Goal: Browse casually: Explore the website without a specific task or goal

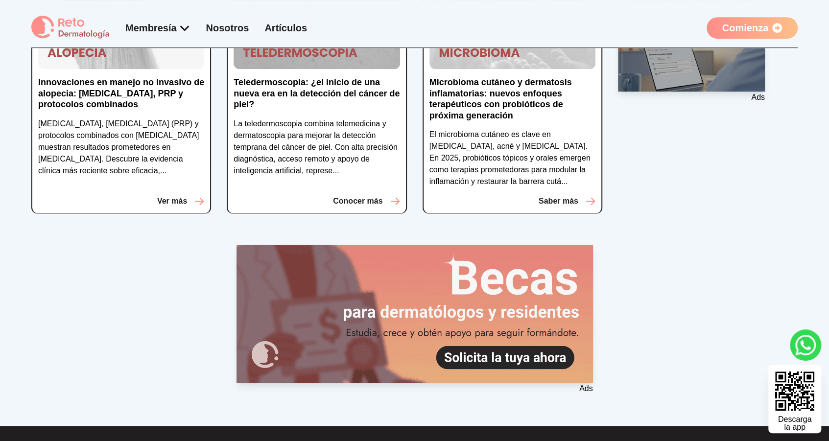
scroll to position [187, 0]
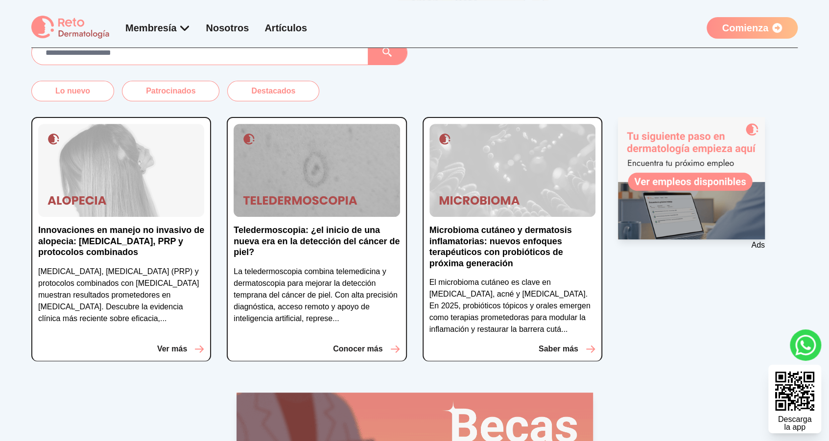
click at [609, 112] on div "Innovaciones en manejo no invasivo de alopecia: [MEDICAL_DATA], PRP y protocolo…" at bounding box center [414, 239] width 766 height 276
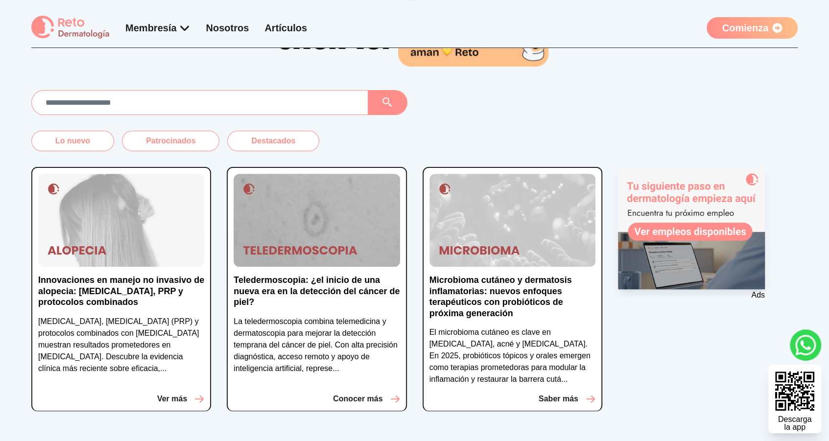
scroll to position [209, 0]
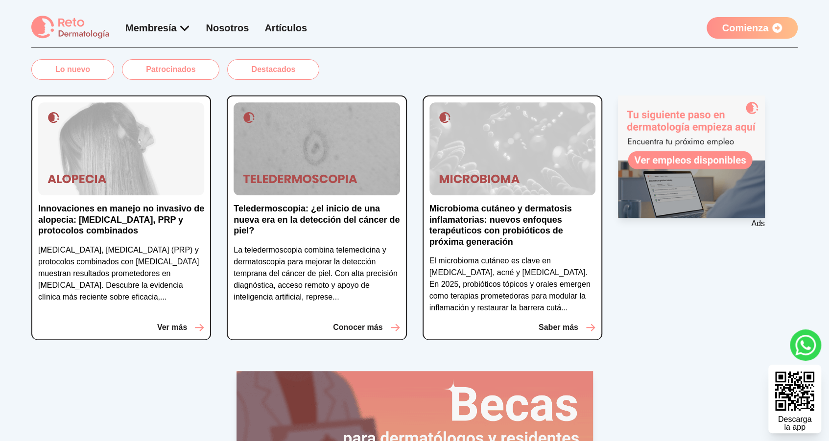
drag, startPoint x: 603, startPoint y: 87, endPoint x: 760, endPoint y: 265, distance: 237.3
click at [760, 265] on div "Innovaciones en manejo no invasivo de alopecia: [MEDICAL_DATA], PRP y protocolo…" at bounding box center [414, 218] width 766 height 276
click at [760, 263] on div "Ads" at bounding box center [708, 217] width 180 height 245
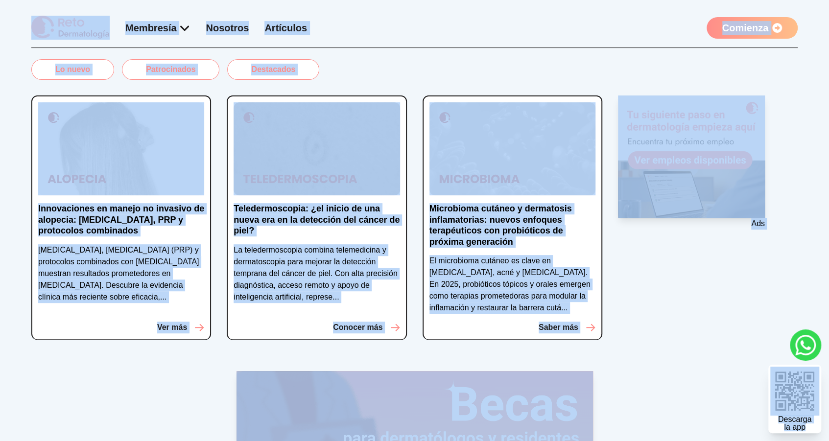
click at [759, 261] on div "Ads" at bounding box center [708, 217] width 180 height 245
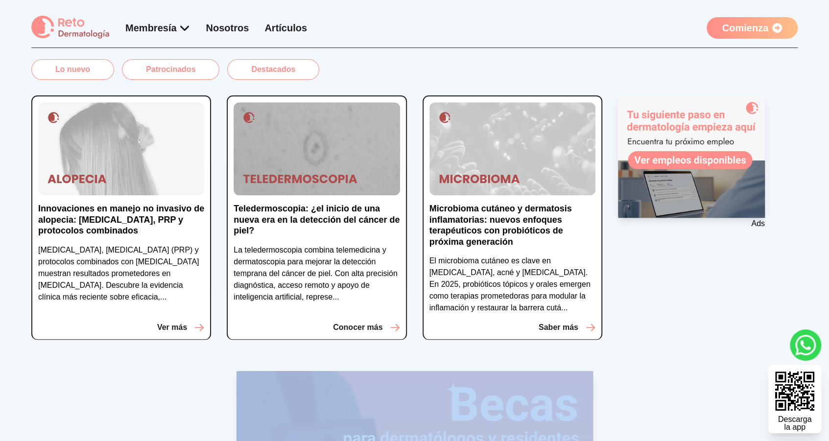
click at [759, 261] on div "Ads" at bounding box center [708, 217] width 180 height 245
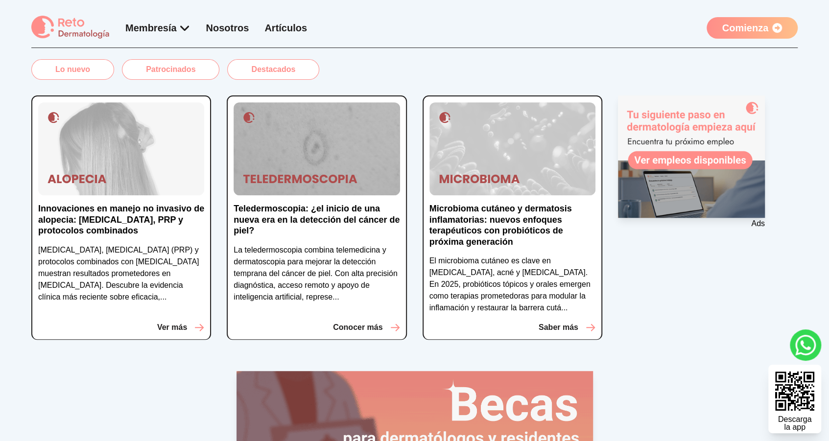
click at [759, 261] on div "Ads" at bounding box center [708, 217] width 180 height 245
click at [756, 259] on div "Ads" at bounding box center [708, 217] width 180 height 245
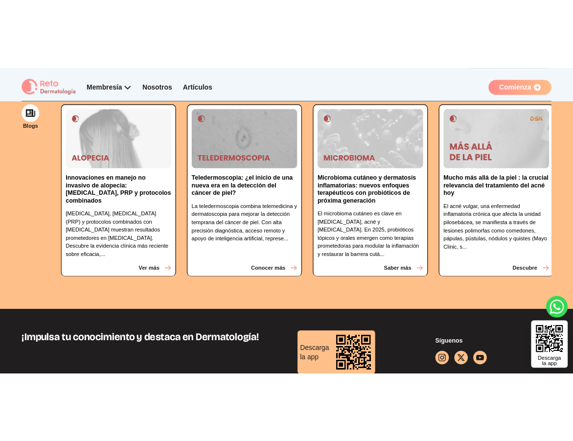
scroll to position [2370, 0]
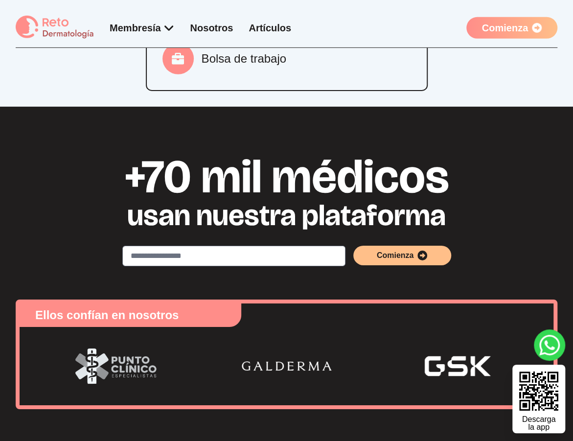
scroll to position [1558, 0]
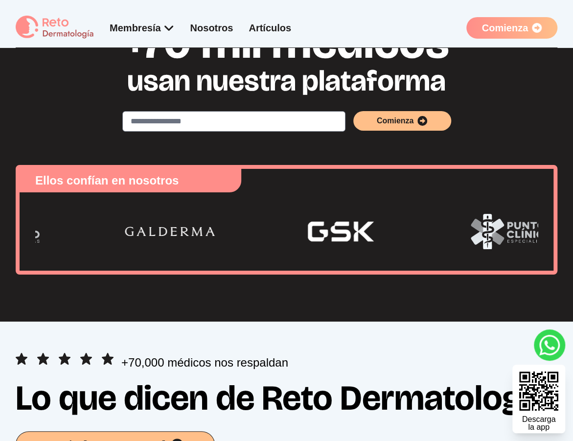
click at [328, 210] on img "1 / 6" at bounding box center [340, 231] width 161 height 47
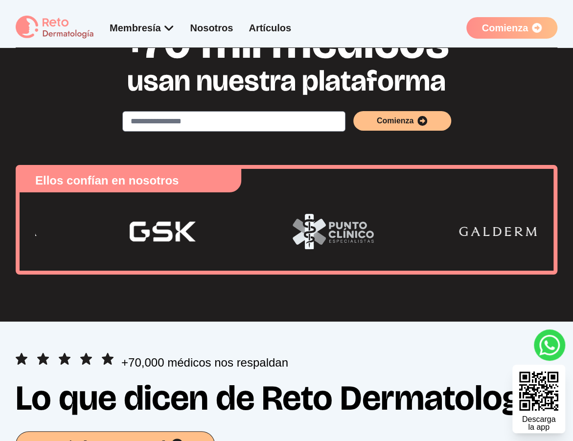
click at [253, 239] on img "2 / 6" at bounding box center [333, 231] width 161 height 47
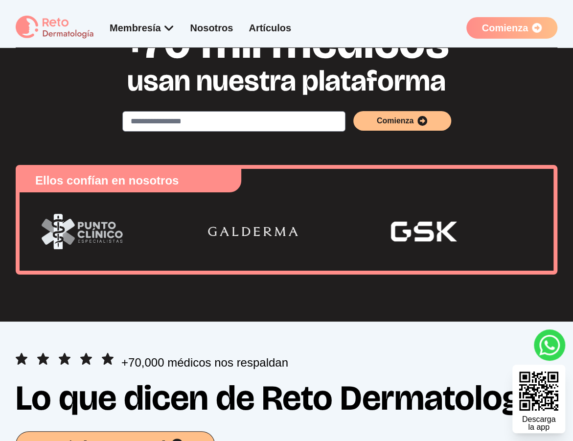
click at [343, 249] on img "4 / 6" at bounding box center [423, 231] width 161 height 47
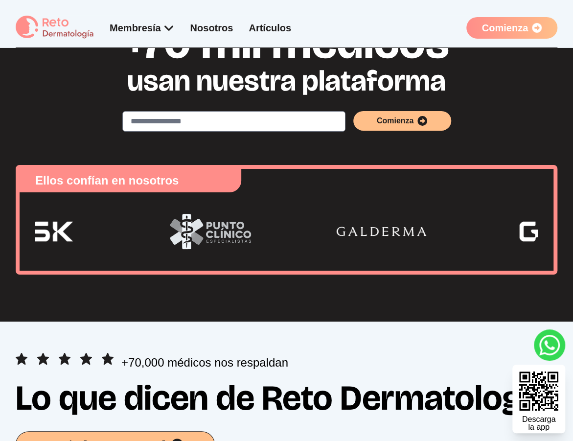
click at [205, 255] on div at bounding box center [287, 231] width 534 height 78
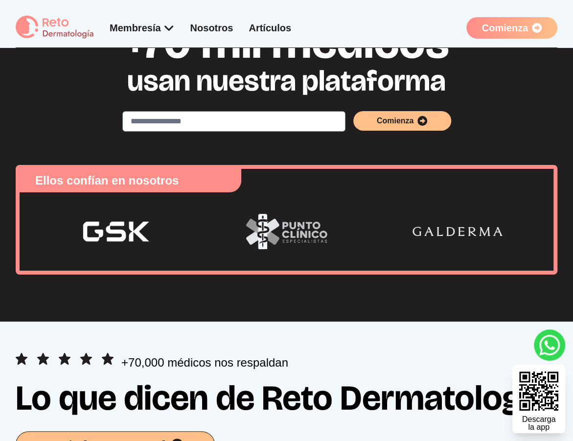
click at [377, 242] on img "6 / 6" at bounding box center [457, 231] width 161 height 47
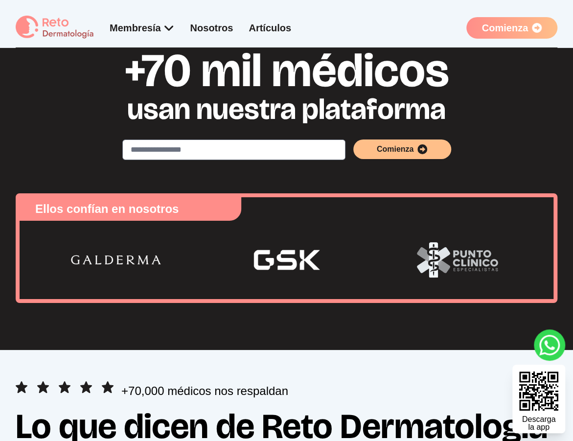
scroll to position [1563, 0]
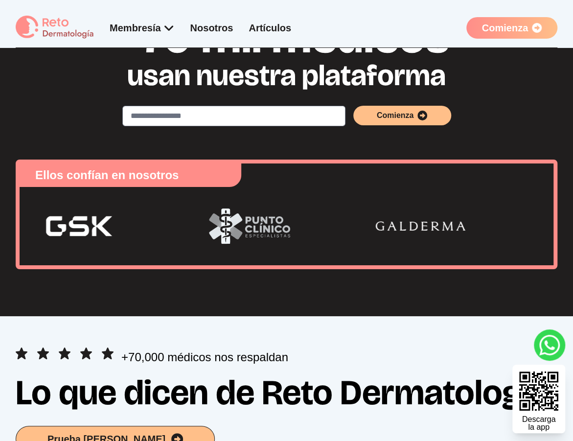
click at [169, 217] on img "5 / 6" at bounding box center [249, 226] width 161 height 47
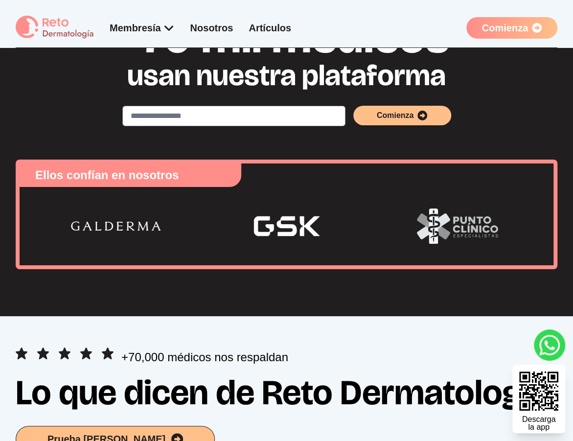
click at [196, 213] on img "6 / 6" at bounding box center [115, 226] width 161 height 47
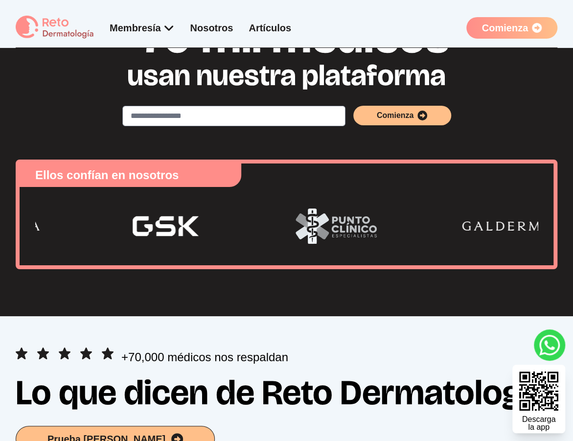
click at [472, 231] on img "6 / 6" at bounding box center [506, 226] width 161 height 47
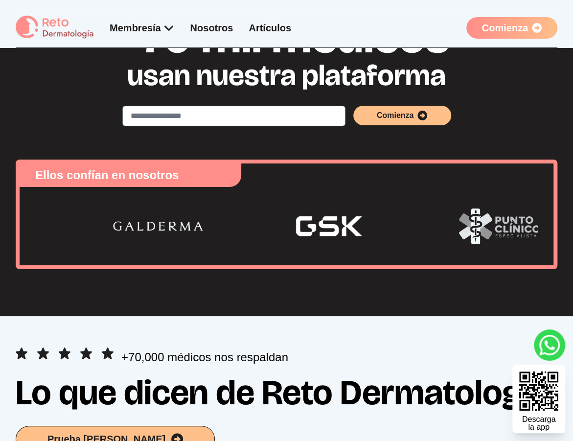
click at [337, 197] on div at bounding box center [287, 226] width 534 height 78
